Goal: Information Seeking & Learning: Learn about a topic

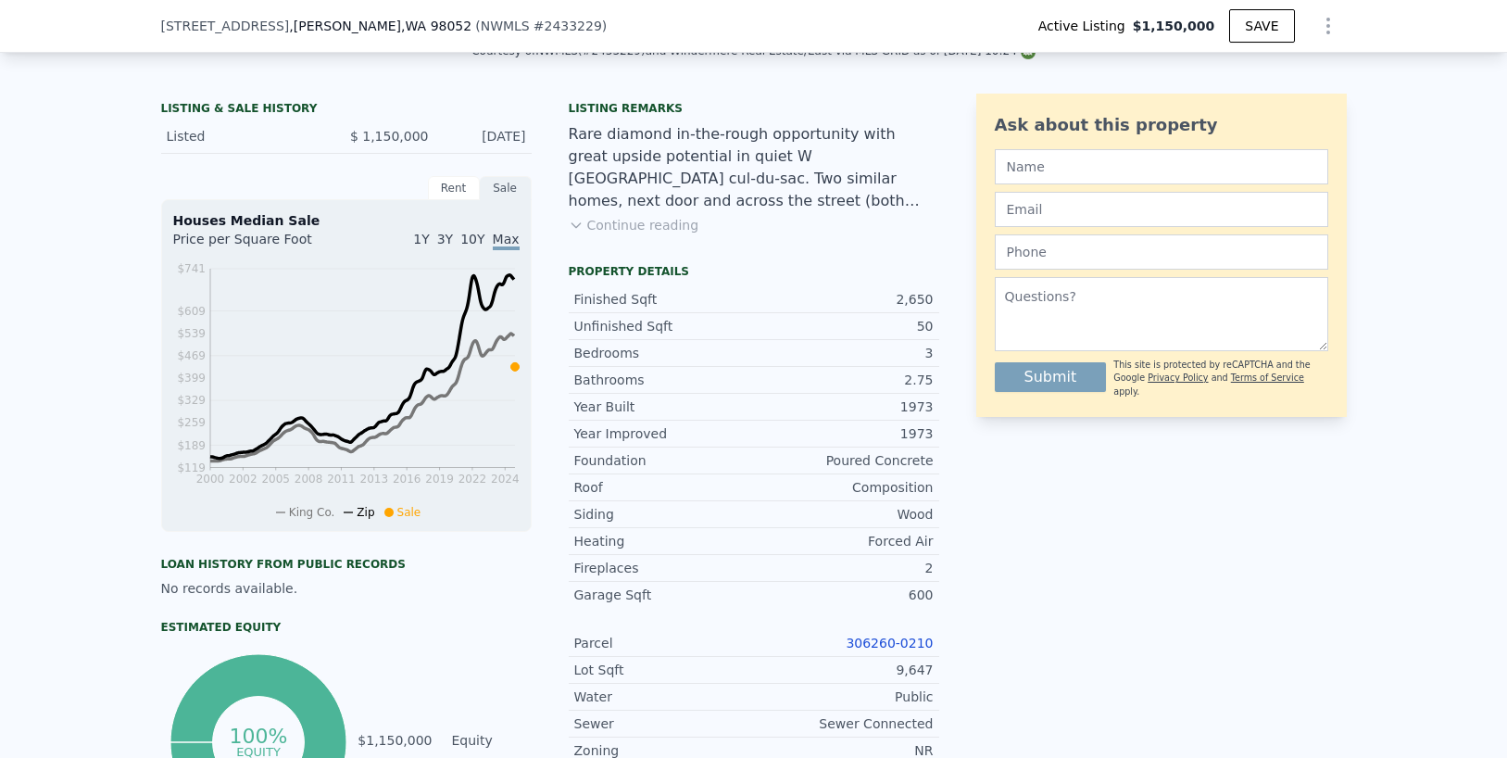
scroll to position [444, 0]
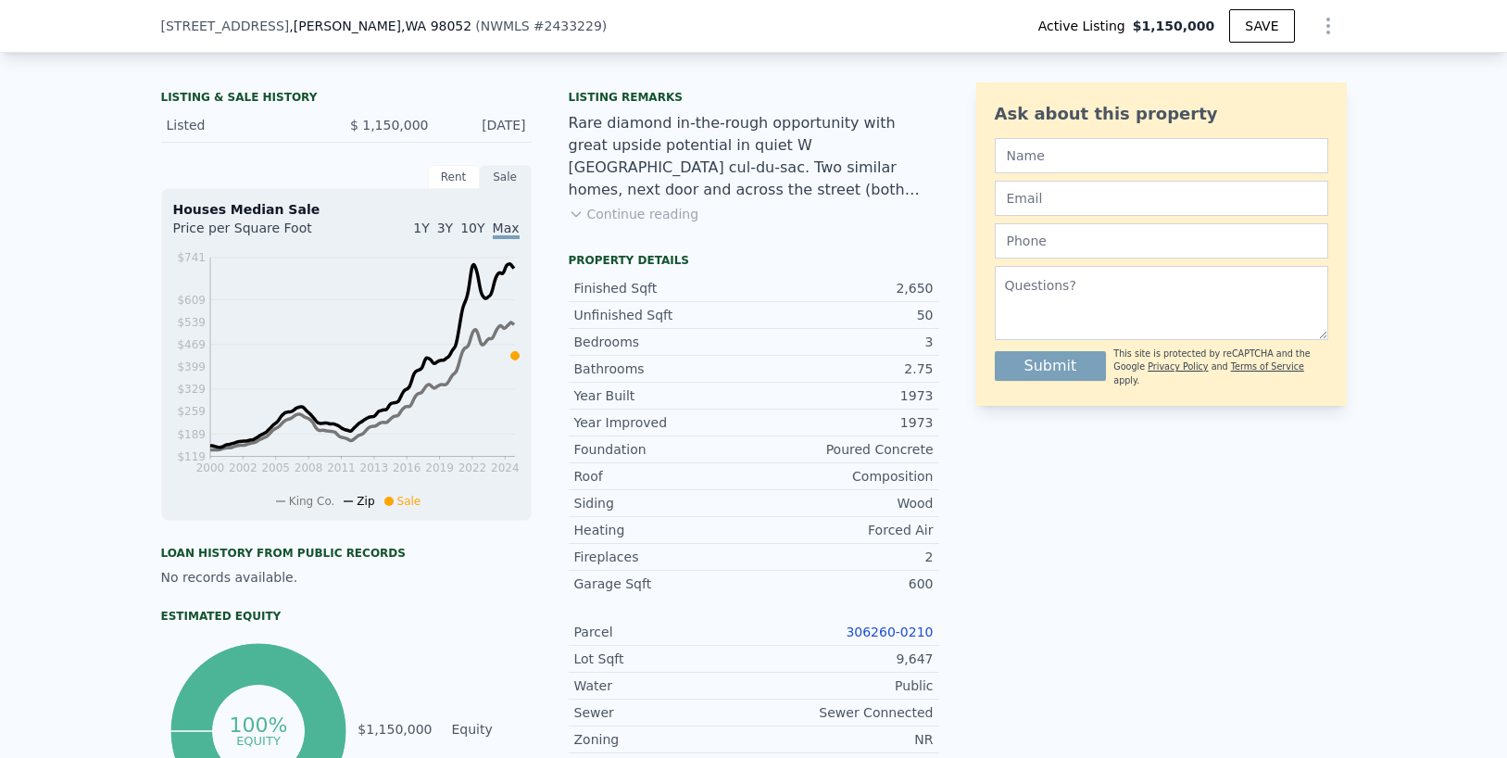
click at [864, 624] on link "306260-0210" at bounding box center [889, 631] width 87 height 15
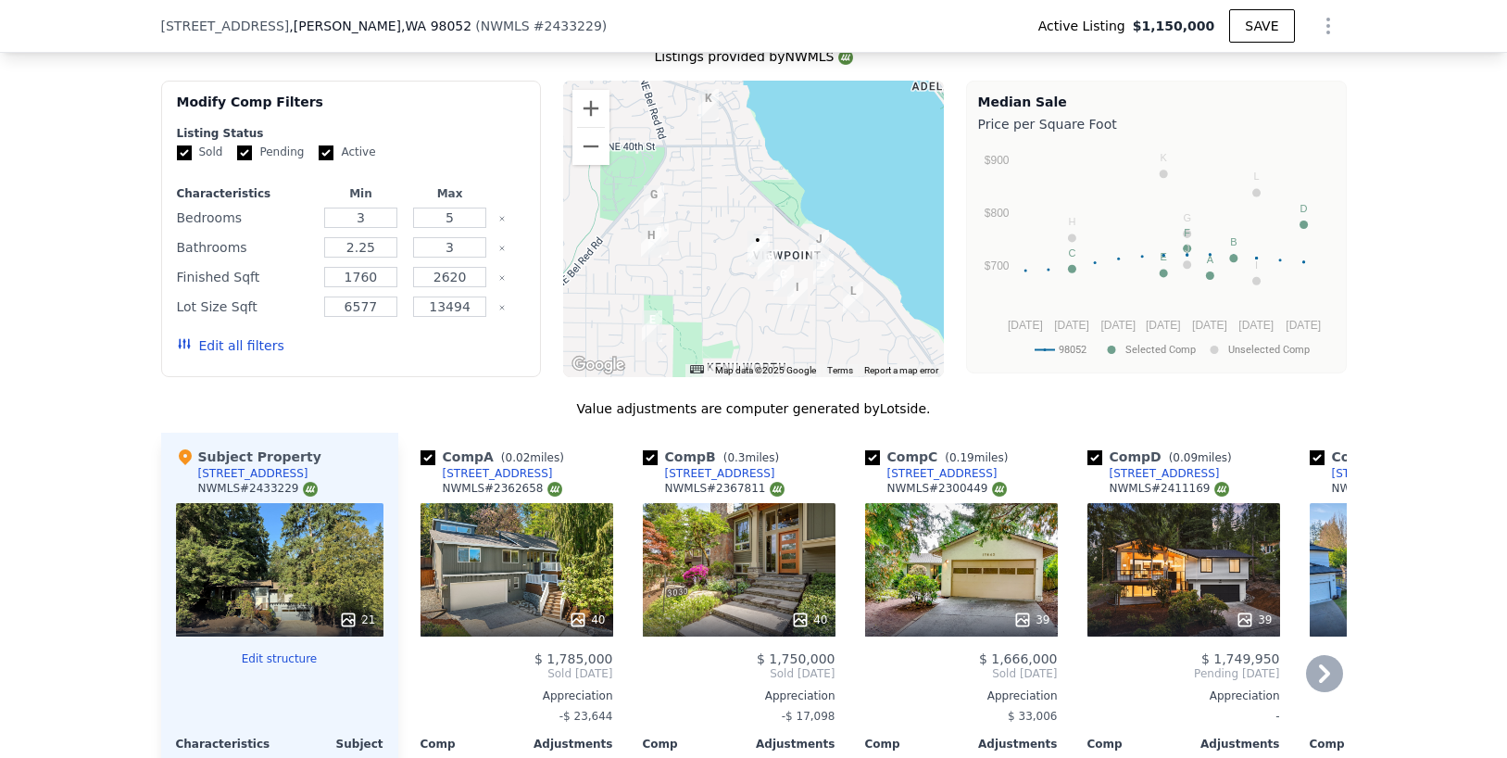
type input "$ 1,782,000"
type input "$ 375,286"
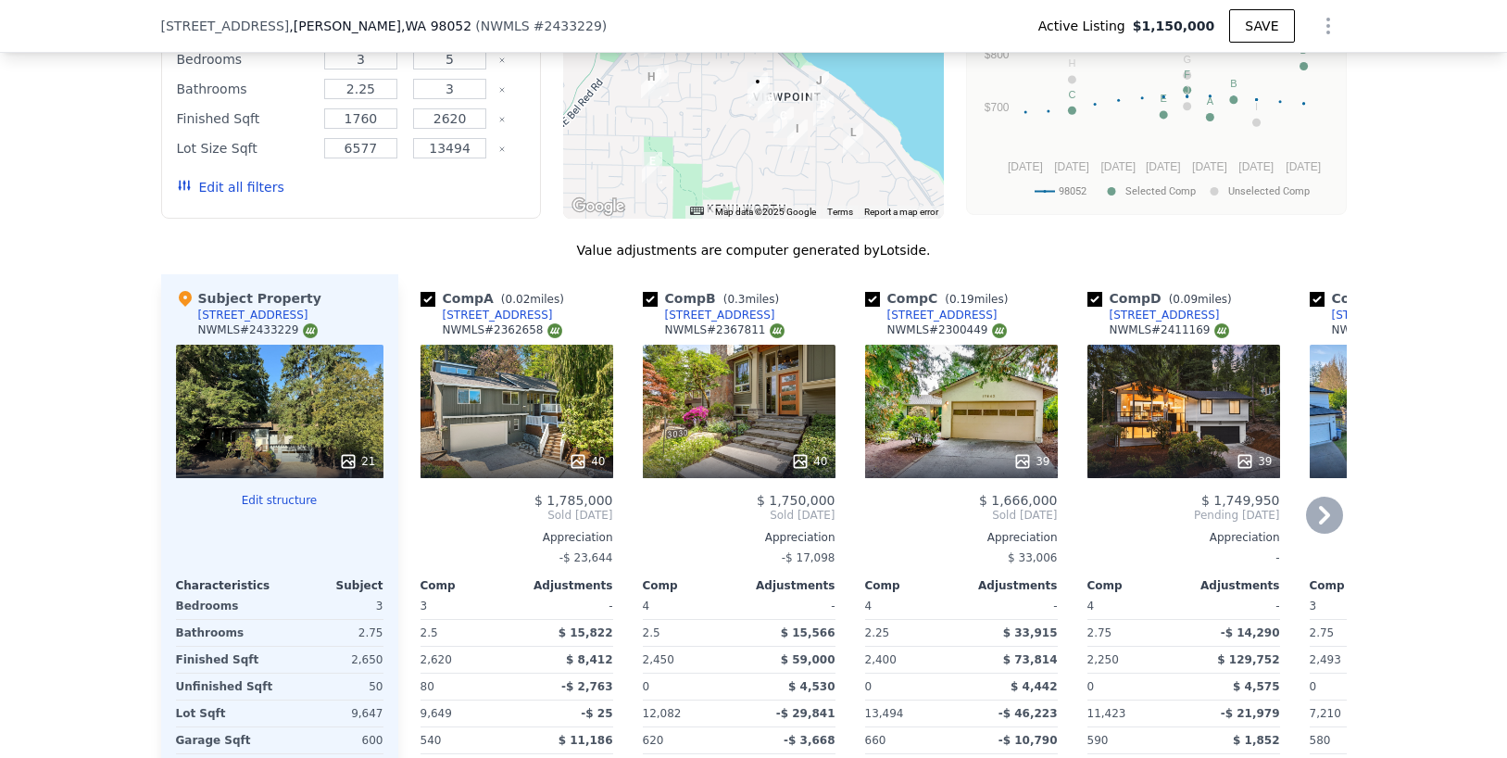
scroll to position [1393, 0]
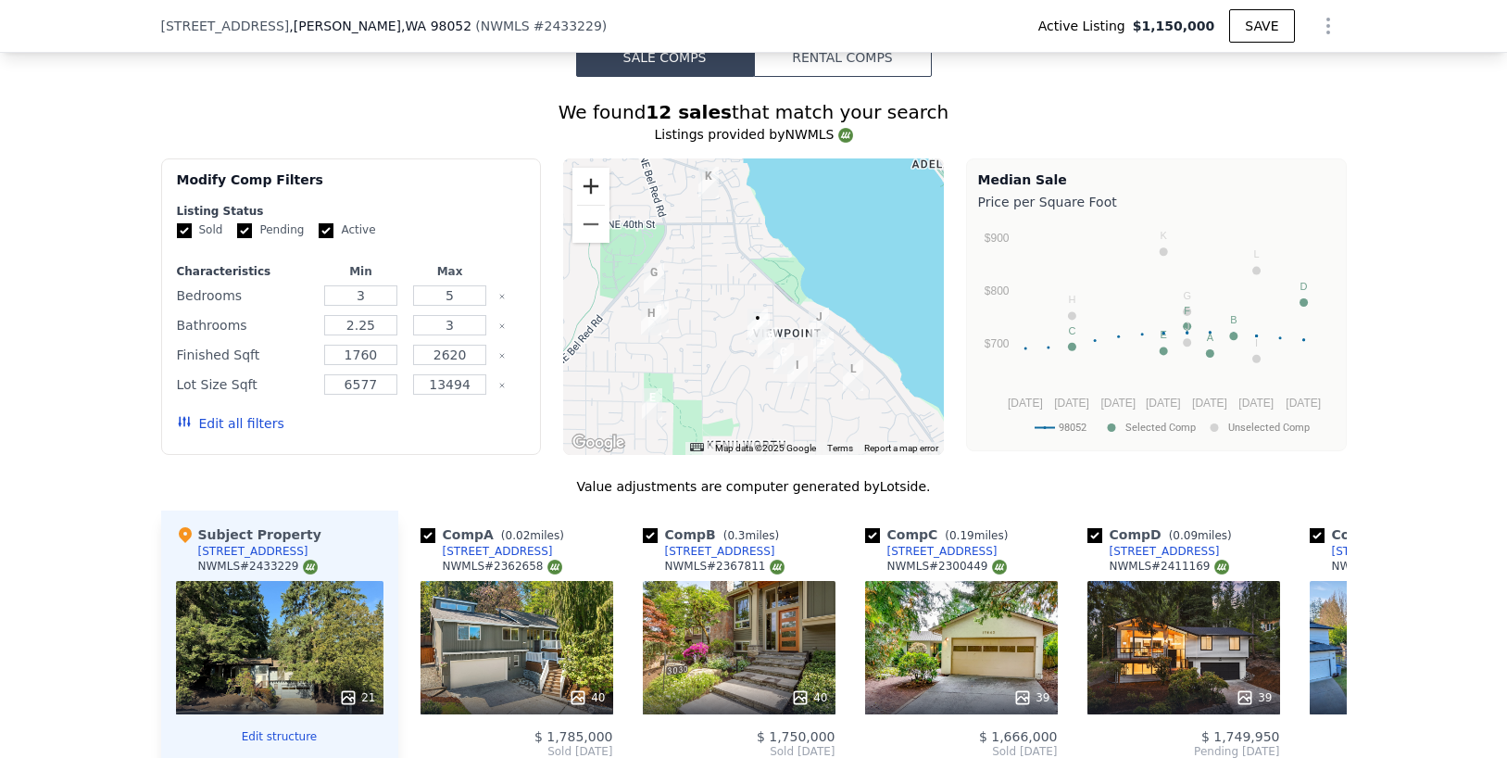
click at [586, 179] on button "Zoom in" at bounding box center [591, 186] width 37 height 37
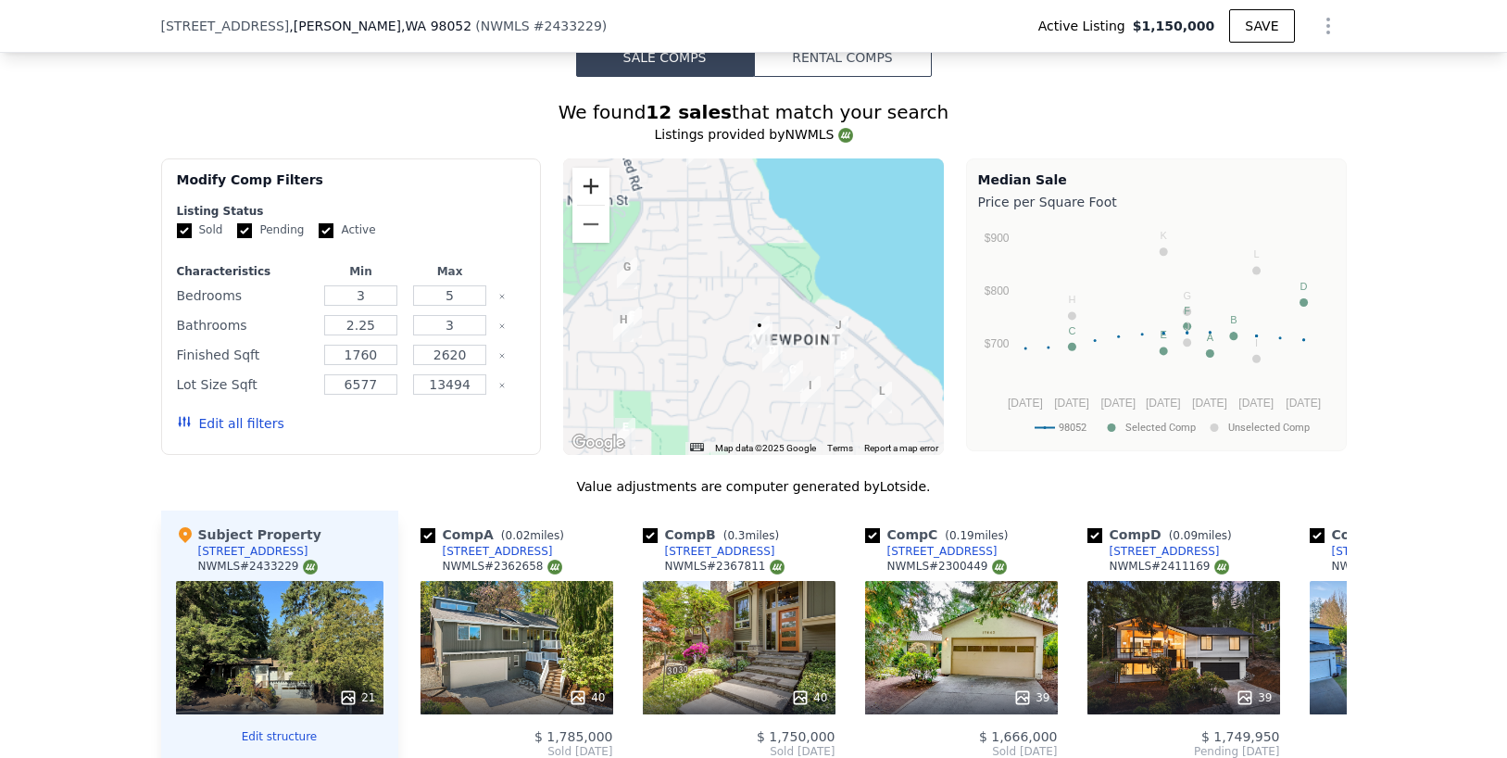
click at [586, 179] on button "Zoom in" at bounding box center [591, 186] width 37 height 37
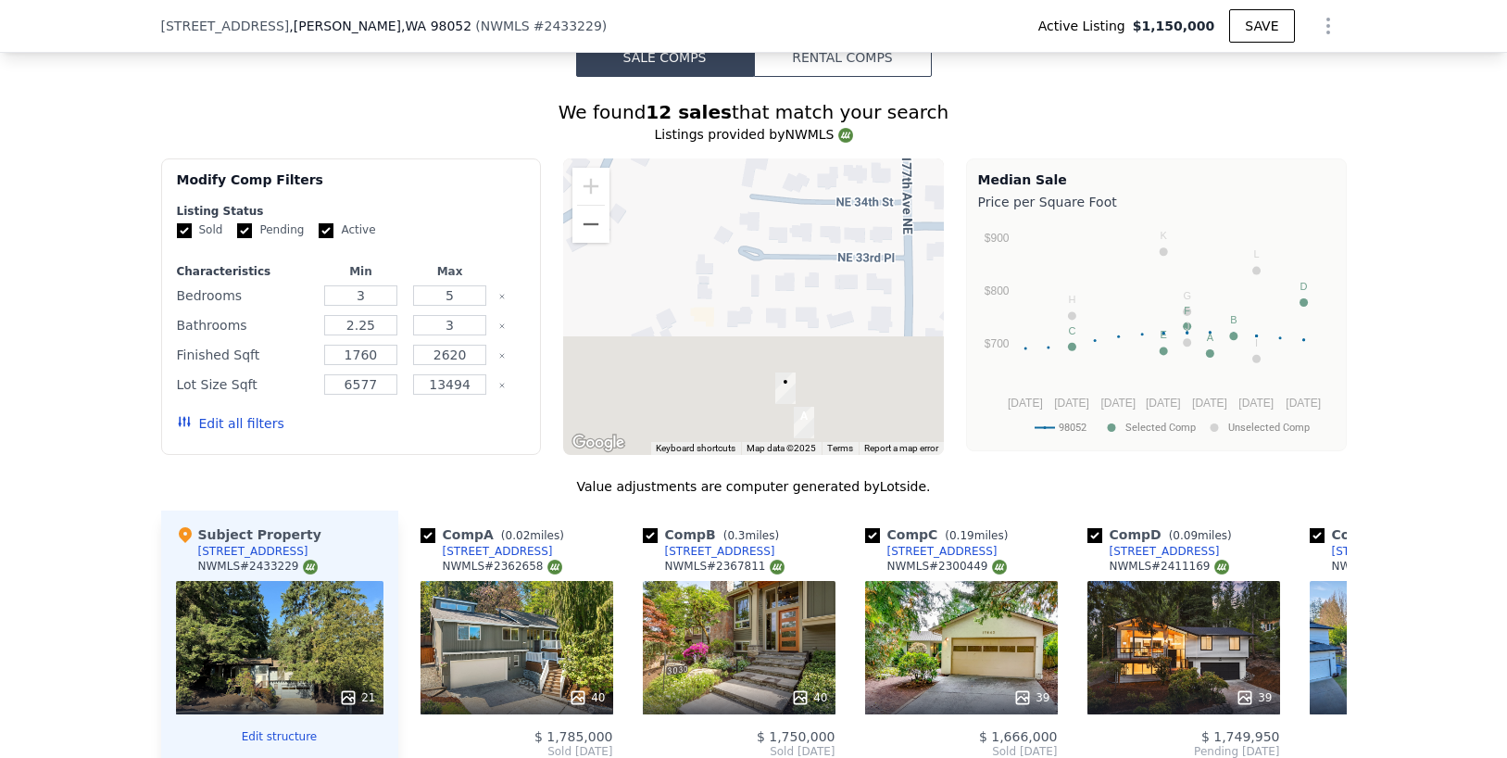
drag, startPoint x: 760, startPoint y: 324, endPoint x: 750, endPoint y: 145, distance: 179.1
click at [751, 145] on div "We found 12 sales that match your search Listings provided by NWMLS Filters Map…" at bounding box center [754, 619] width 1186 height 1040
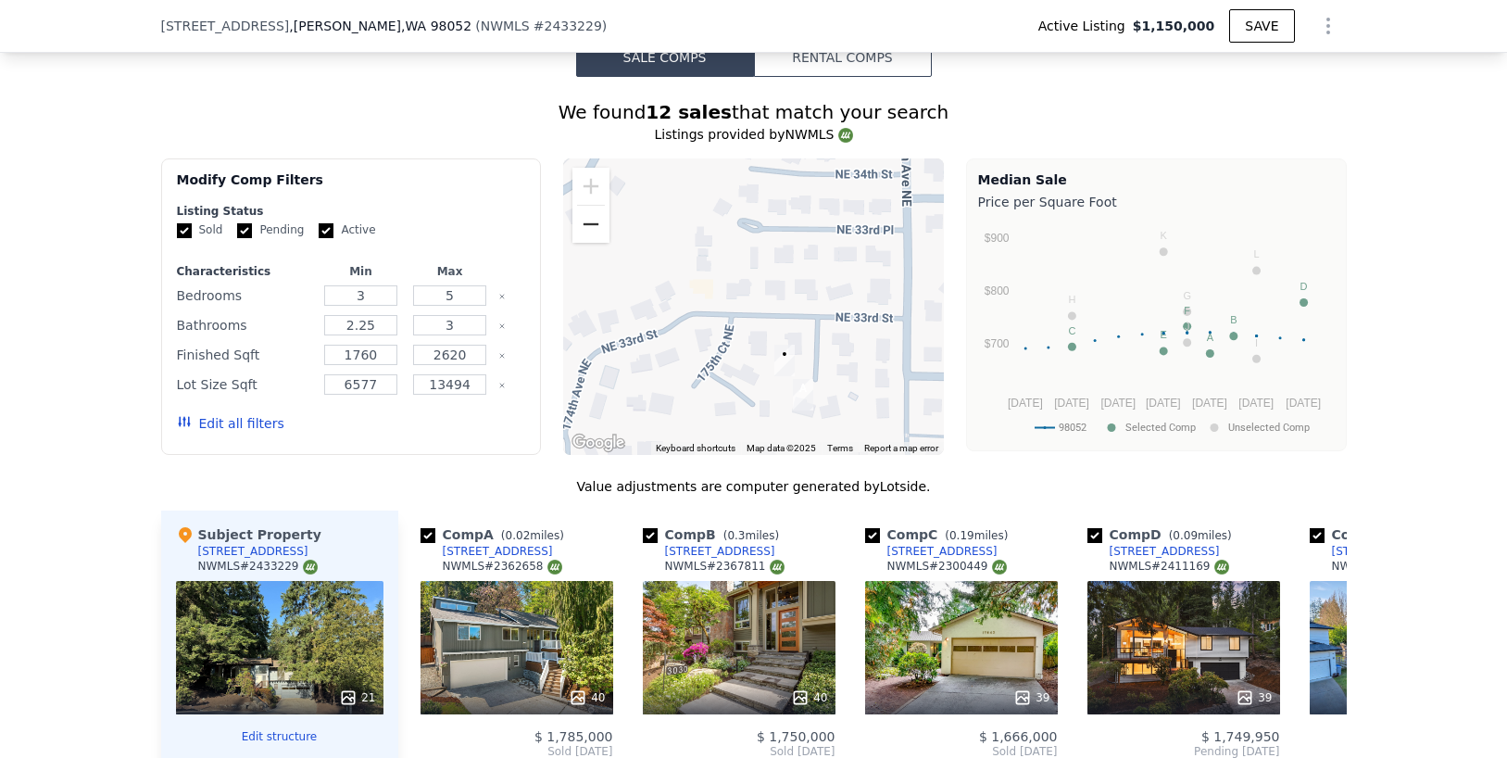
click at [593, 234] on button "Zoom out" at bounding box center [591, 224] width 37 height 37
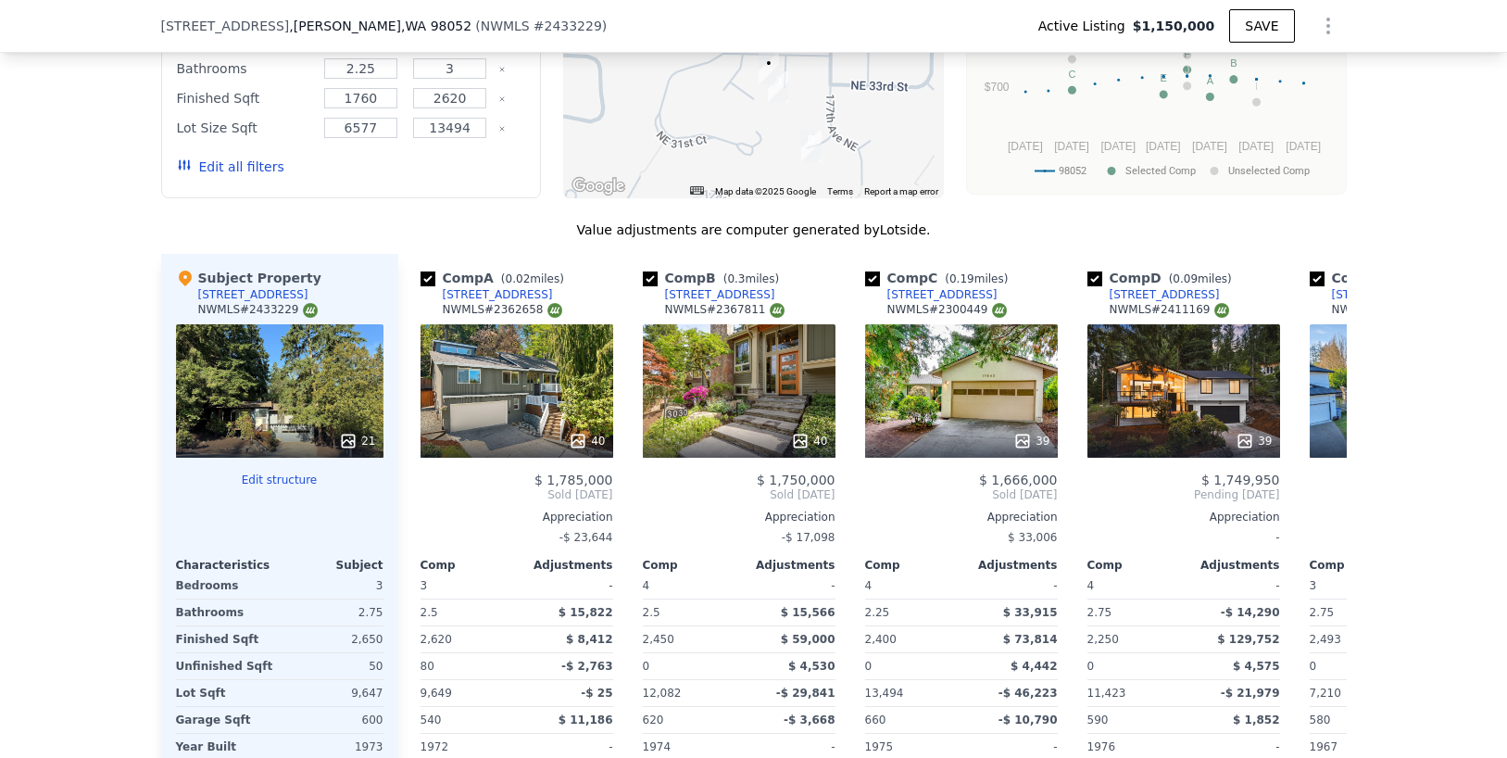
scroll to position [1648, 0]
click at [752, 387] on div "40" at bounding box center [739, 391] width 193 height 133
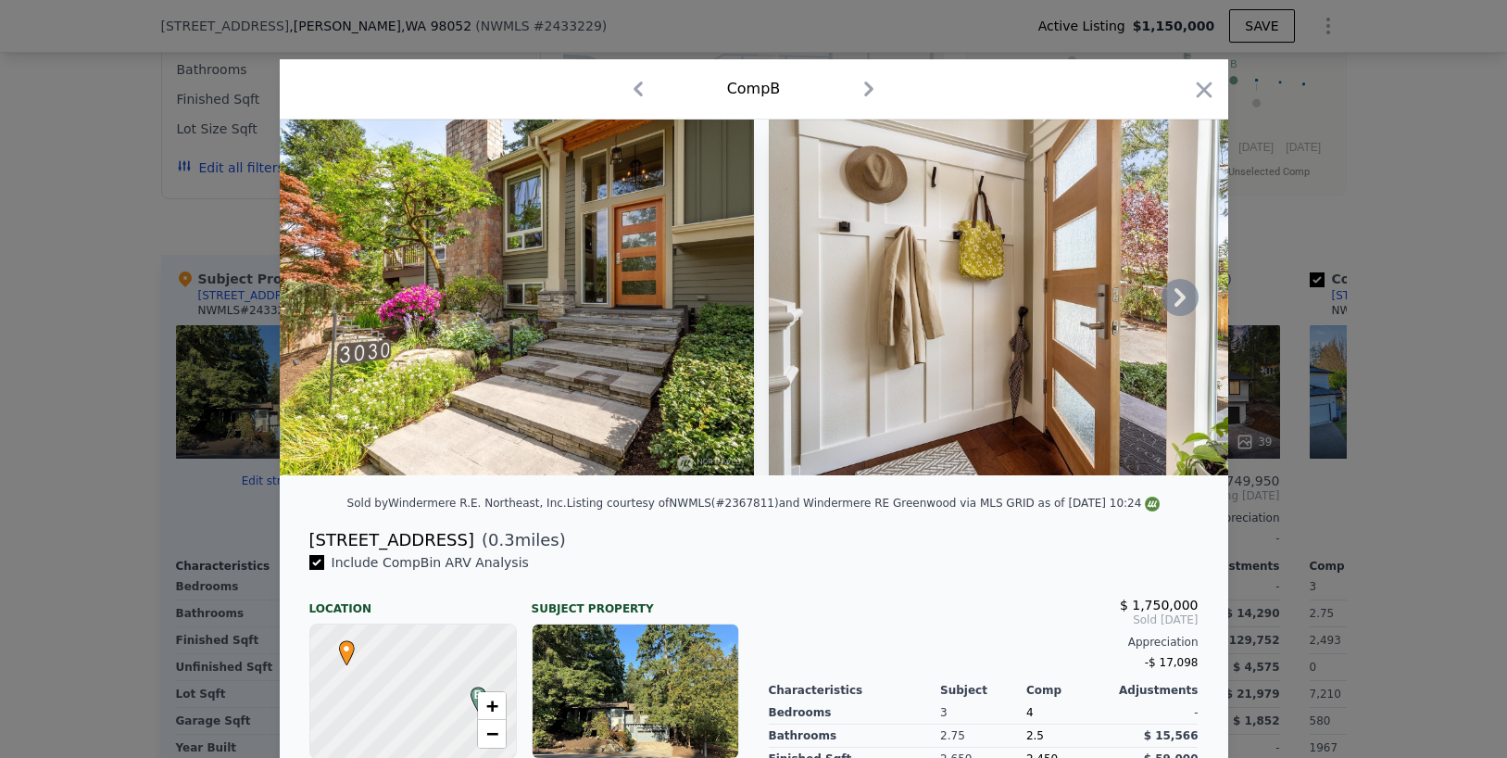
click at [1187, 297] on icon at bounding box center [1180, 297] width 37 height 37
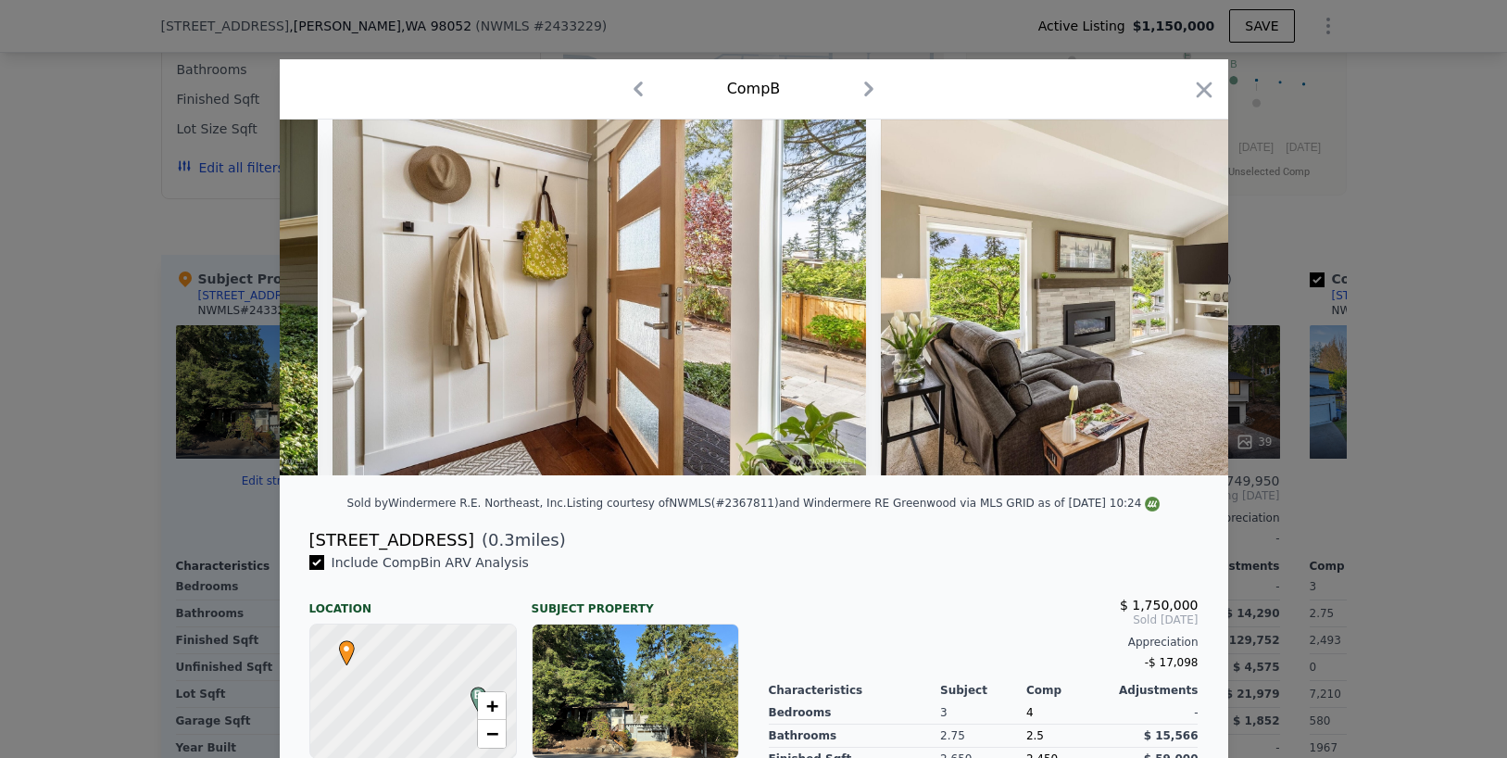
scroll to position [0, 445]
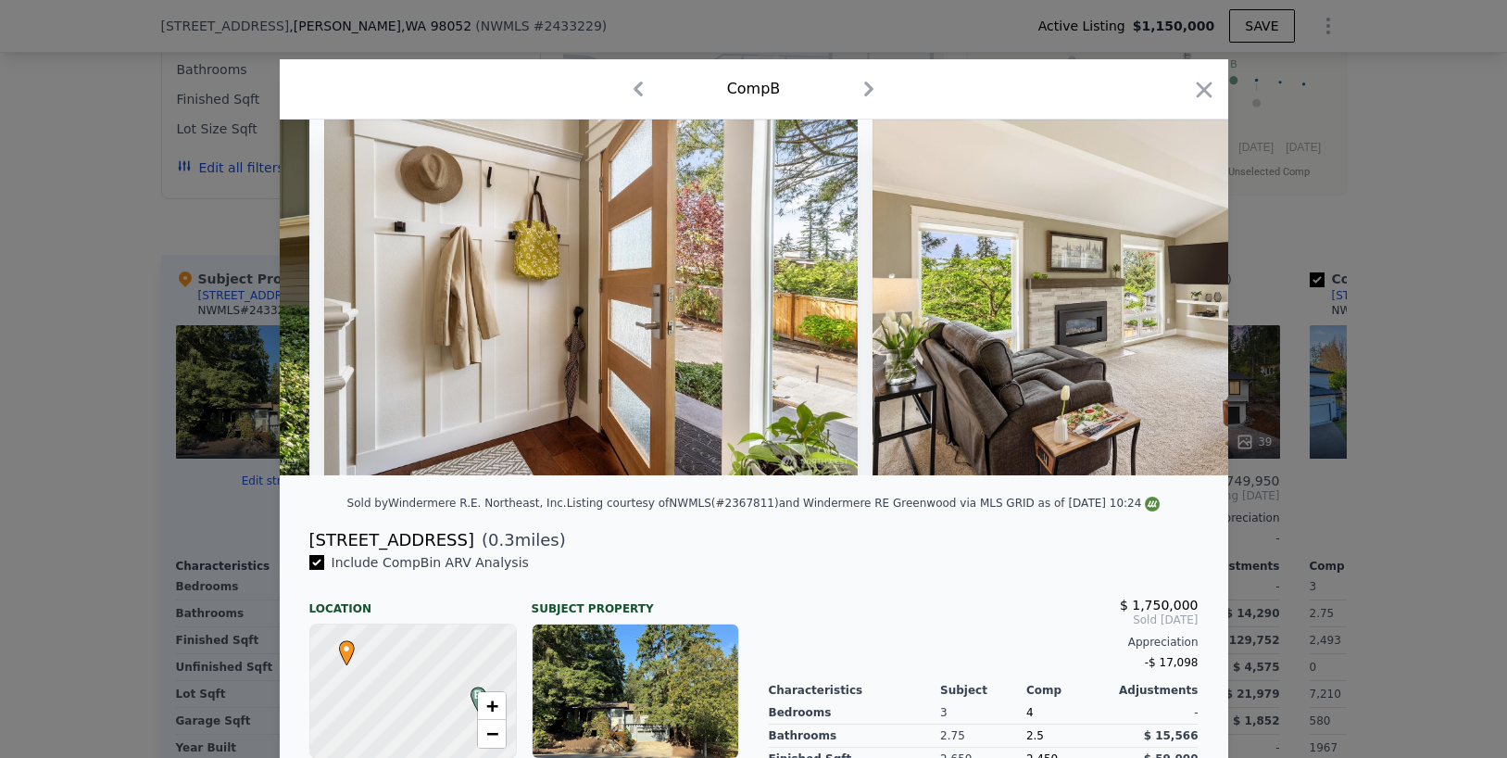
click at [1187, 297] on div at bounding box center [754, 298] width 949 height 356
click at [1187, 297] on icon at bounding box center [1180, 297] width 37 height 37
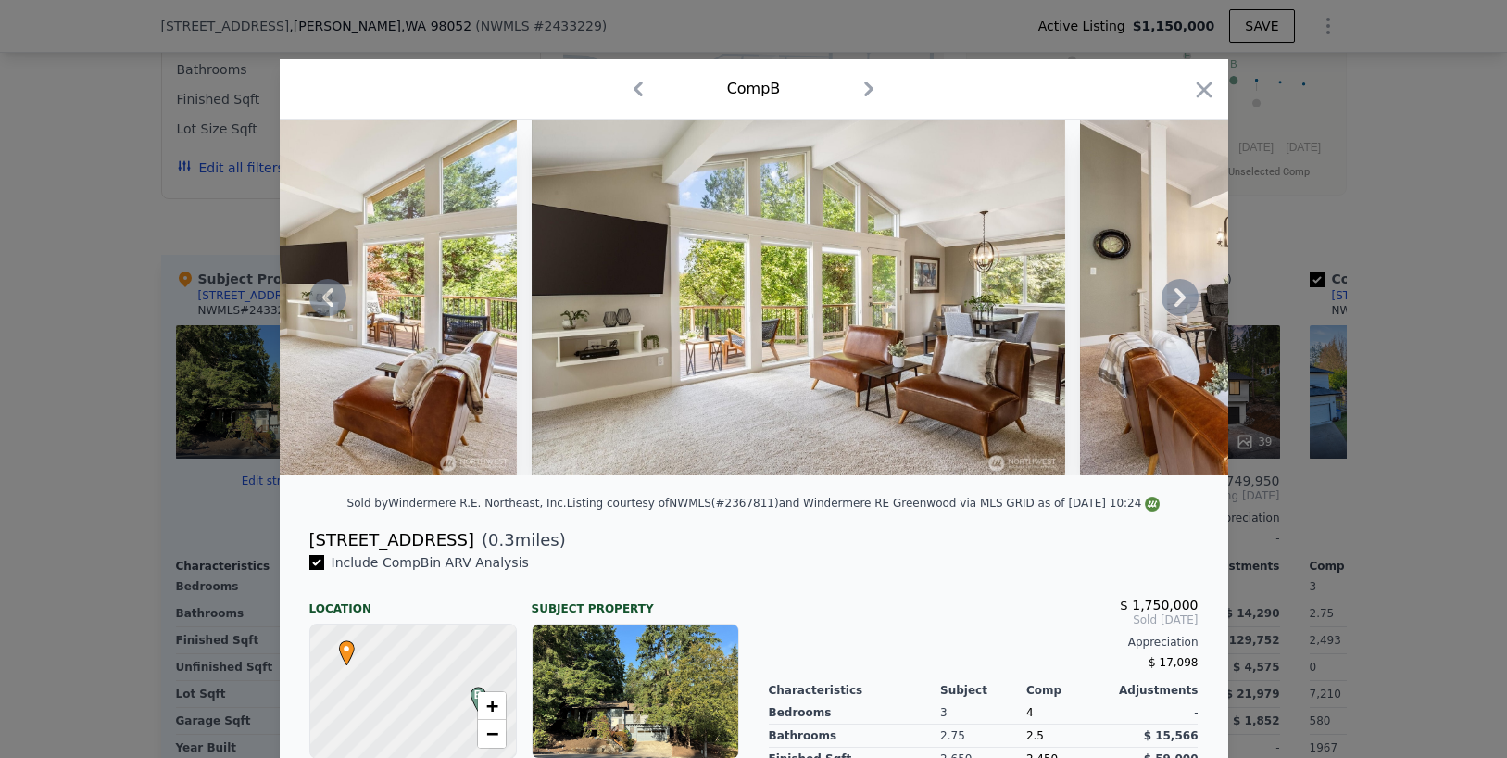
click at [1187, 297] on icon at bounding box center [1180, 297] width 37 height 37
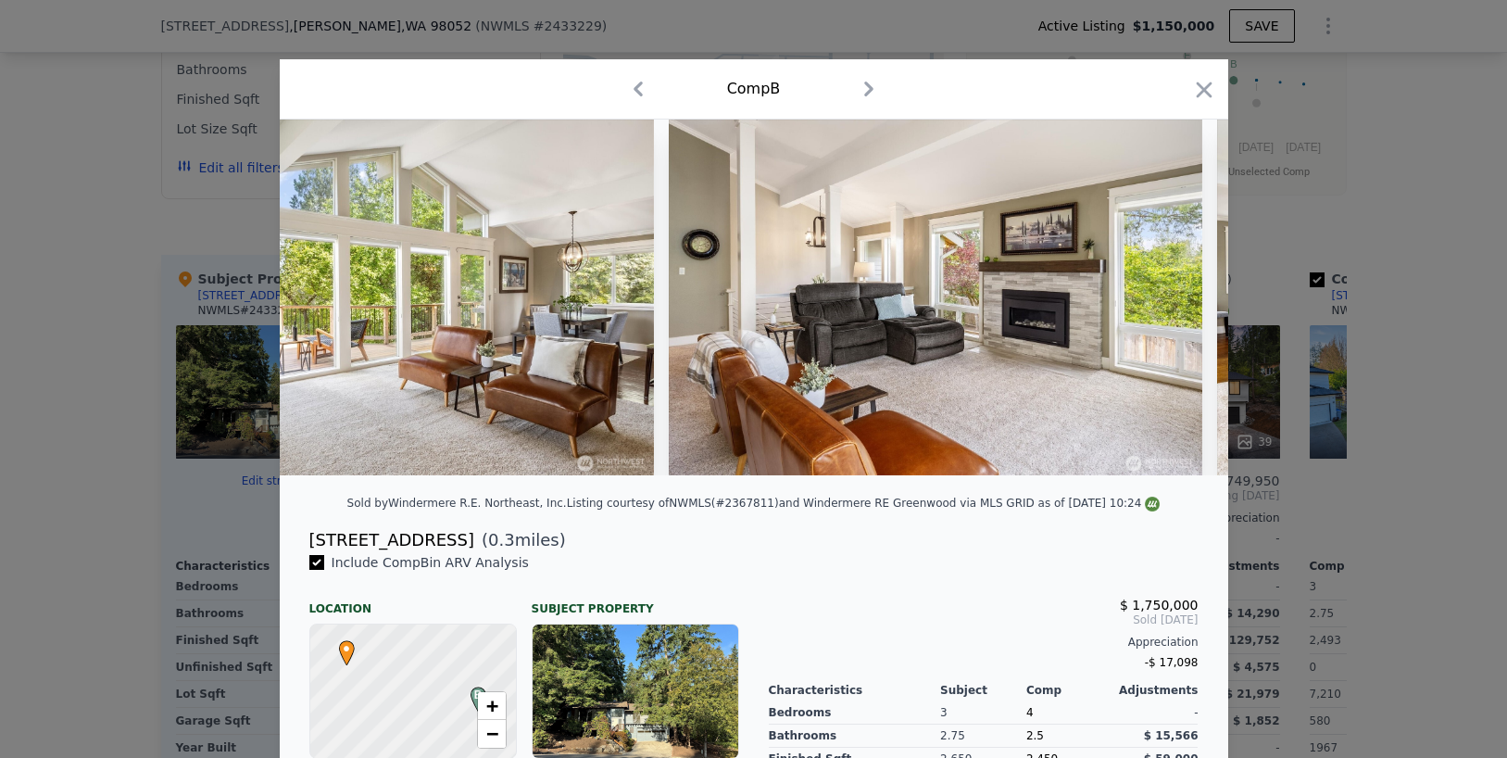
scroll to position [0, 1779]
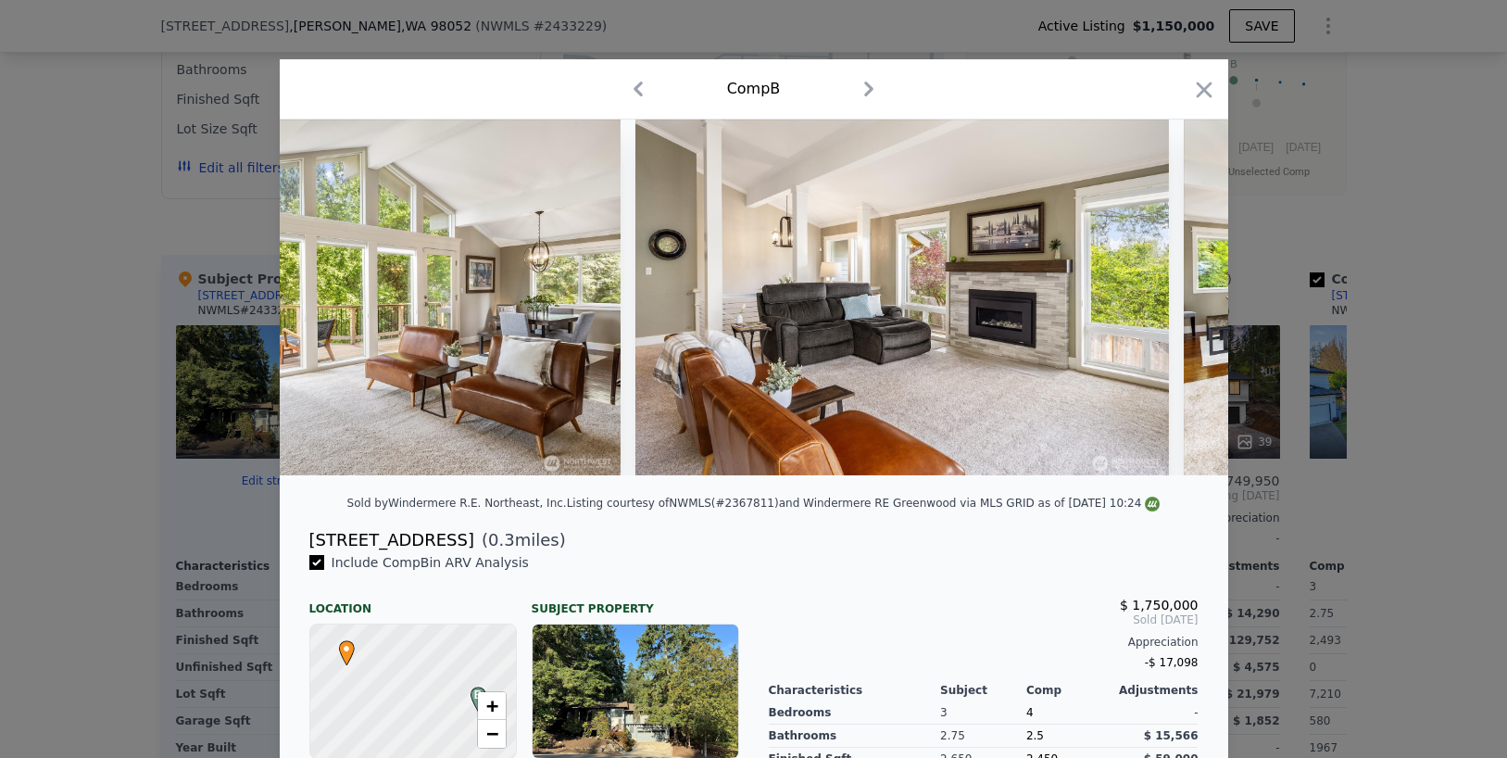
click at [1187, 297] on div at bounding box center [754, 298] width 949 height 356
click at [1187, 297] on icon at bounding box center [1180, 297] width 37 height 37
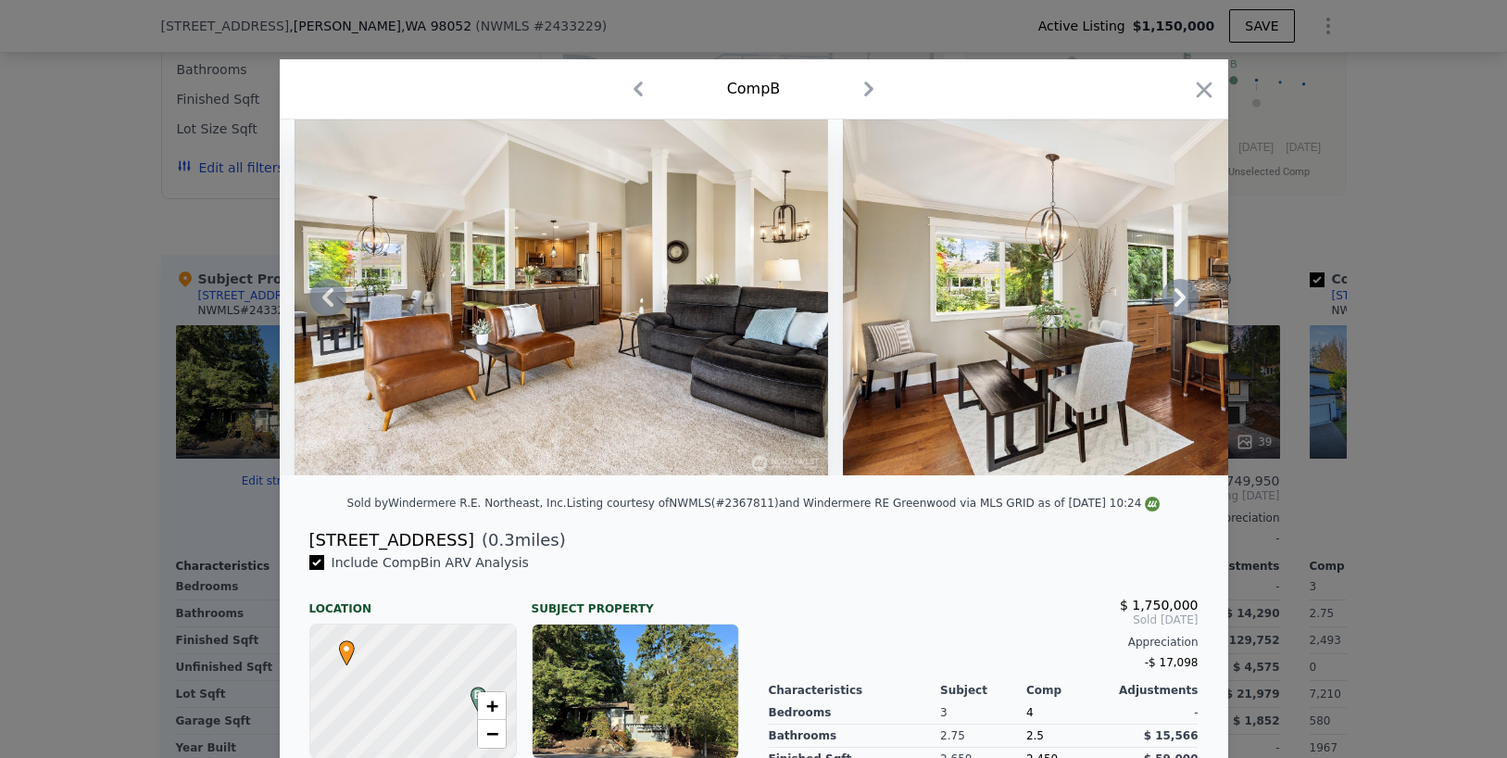
click at [1187, 297] on icon at bounding box center [1180, 297] width 37 height 37
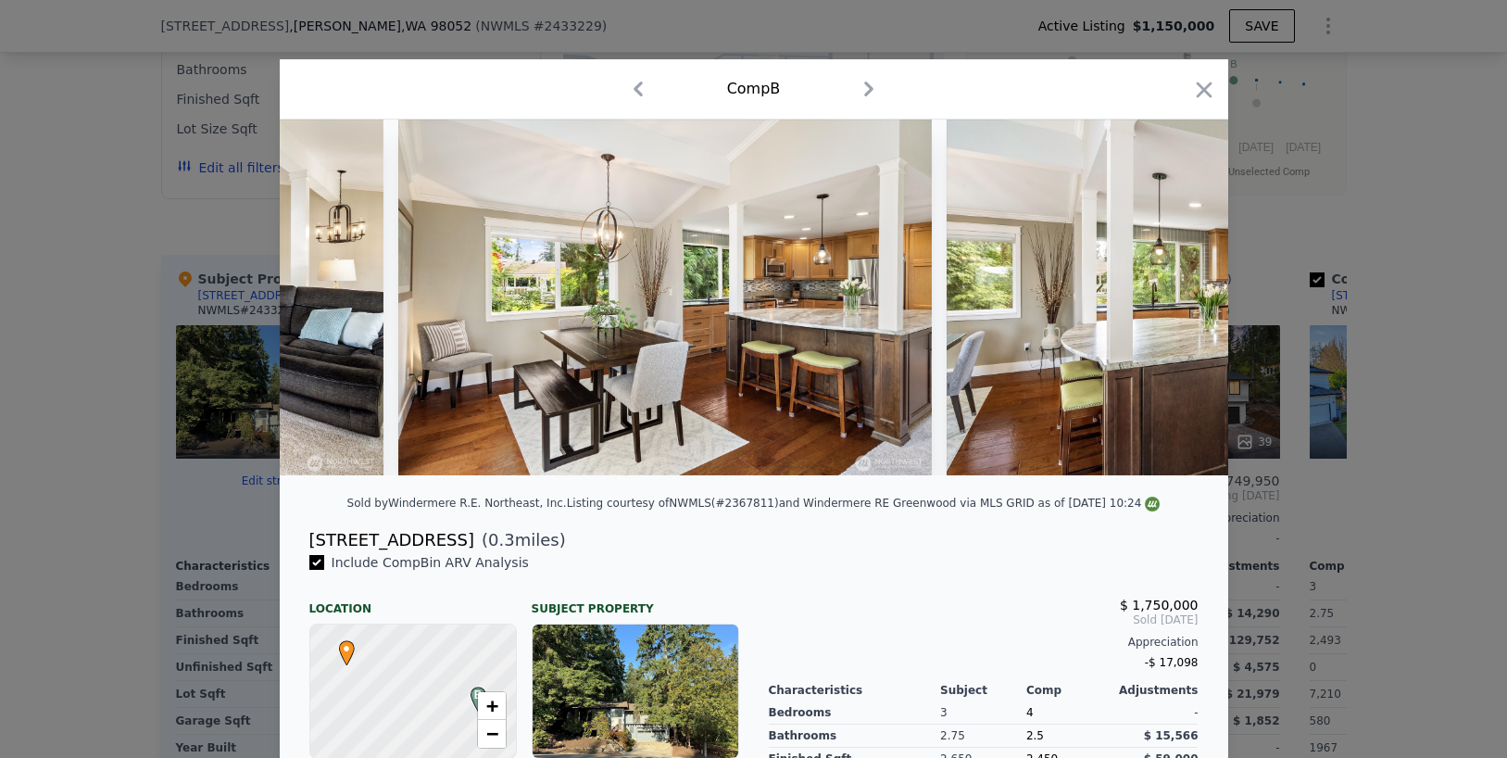
click at [1187, 297] on img at bounding box center [1214, 298] width 534 height 356
click at [1187, 297] on icon at bounding box center [1180, 297] width 37 height 37
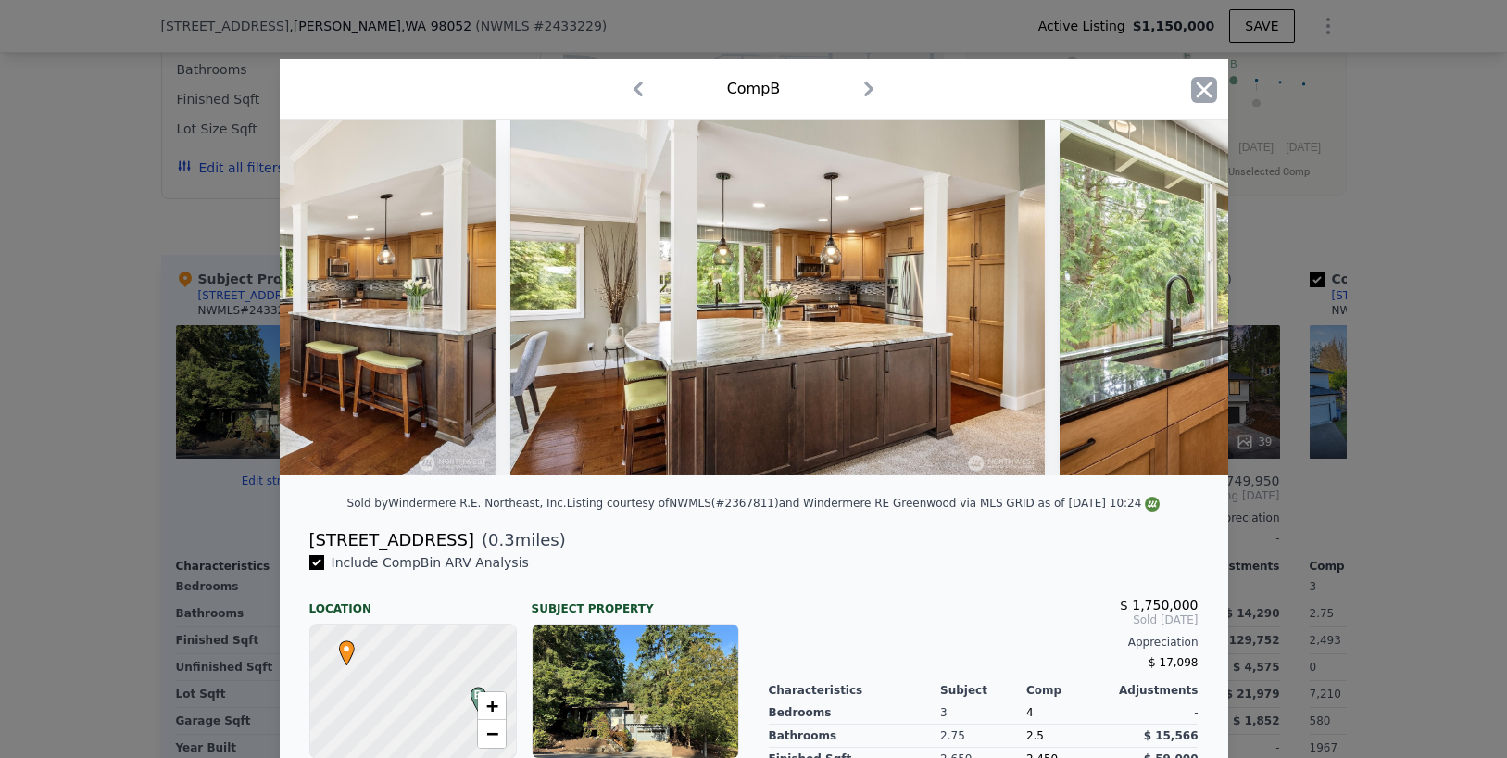
scroll to position [0, 3558]
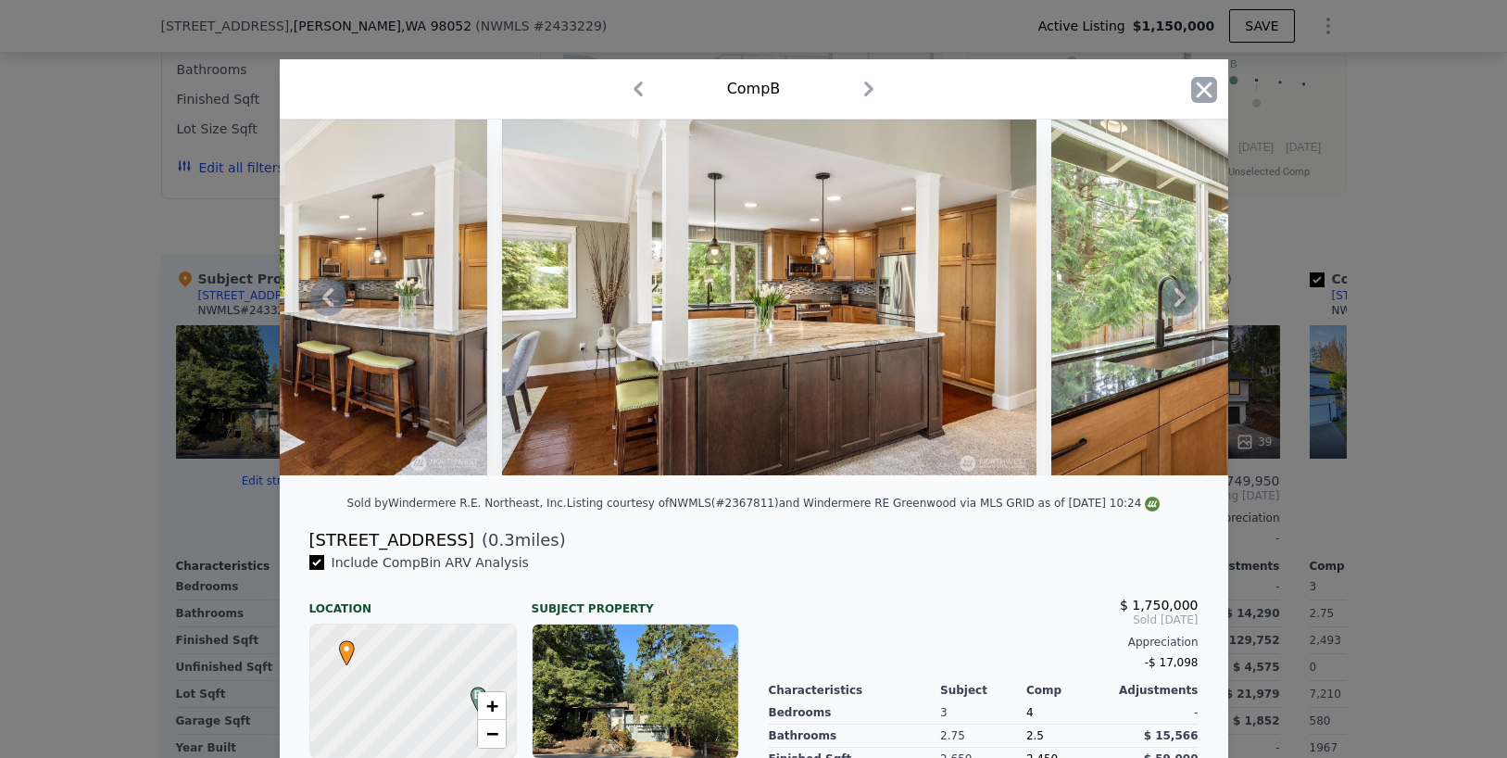
click at [1204, 89] on icon "button" at bounding box center [1204, 90] width 16 height 16
